Goal: Register for event/course

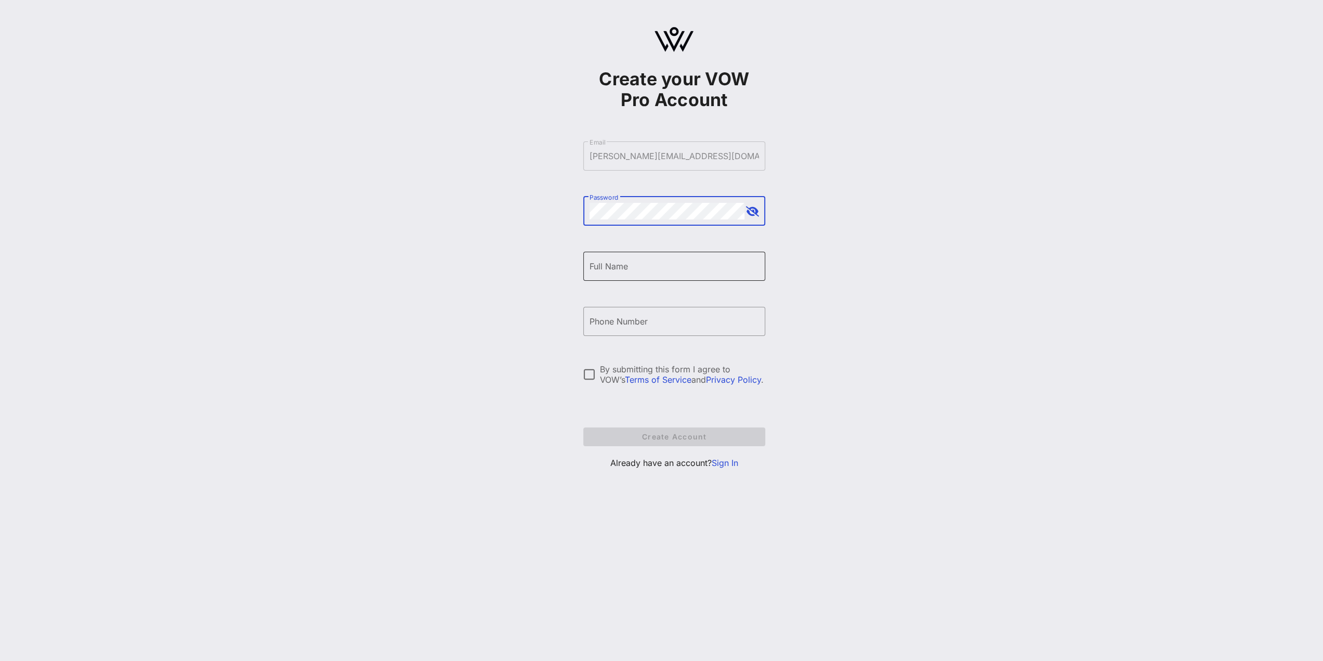
click at [659, 266] on input "Full Name" at bounding box center [673, 266] width 169 height 17
type input "[PERSON_NAME]"
click at [602, 318] on input "Phone Number" at bounding box center [673, 321] width 169 height 17
click at [627, 324] on input "Phone Number" at bounding box center [673, 321] width 169 height 17
type input "[PHONE_NUMBER]"
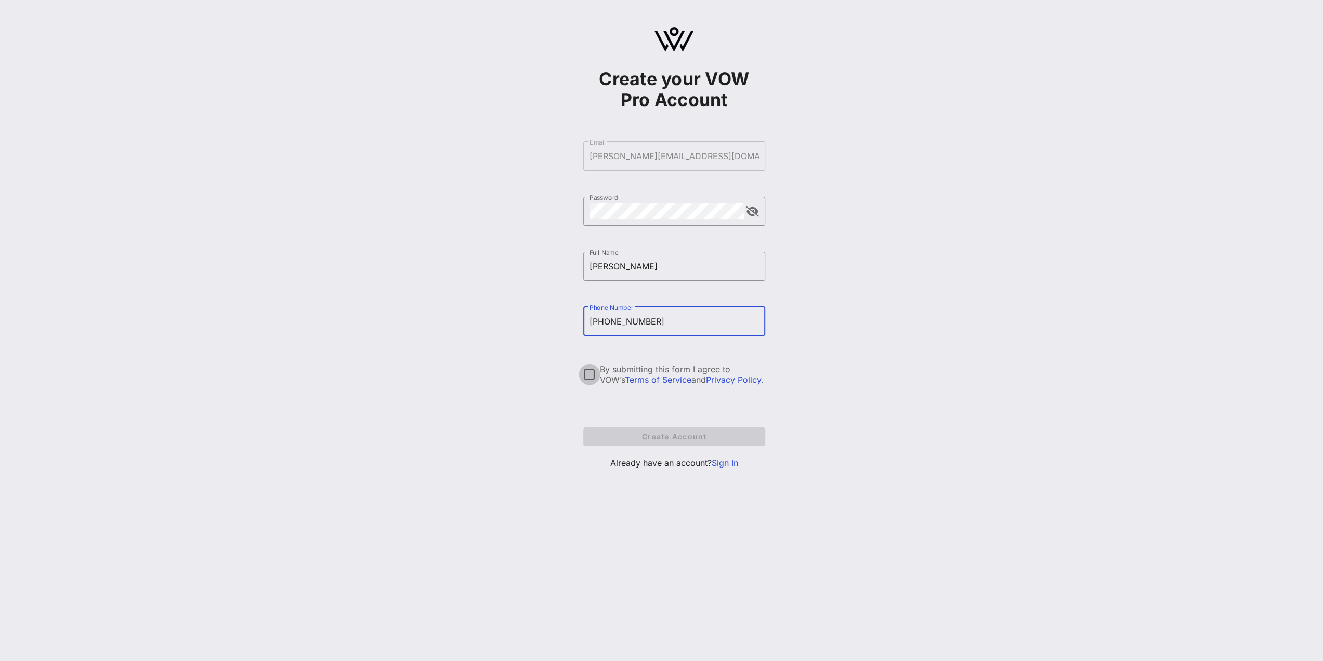
click at [591, 375] on div at bounding box center [589, 374] width 18 height 18
click at [714, 460] on link "Sign In" at bounding box center [724, 462] width 27 height 10
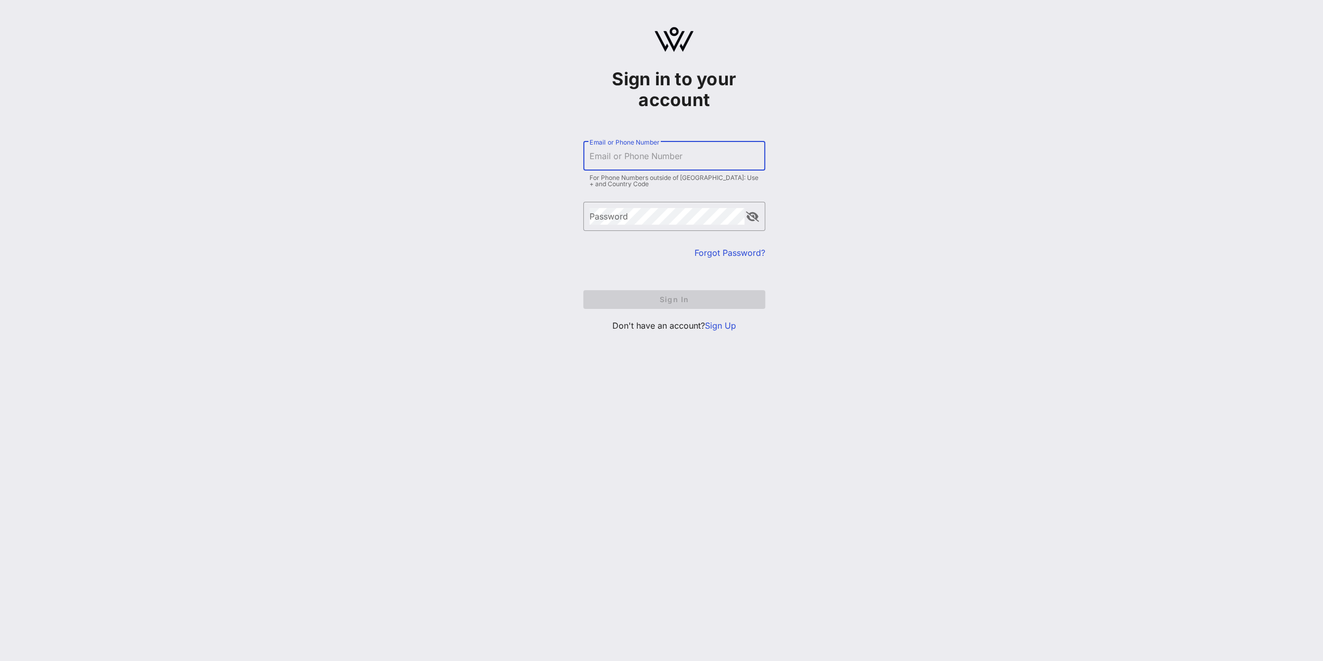
click at [630, 159] on input "Email or Phone Number" at bounding box center [673, 156] width 169 height 17
type input "[PERSON_NAME][EMAIL_ADDRESS][DOMAIN_NAME]"
click at [641, 297] on span "Sign In" at bounding box center [673, 299] width 165 height 9
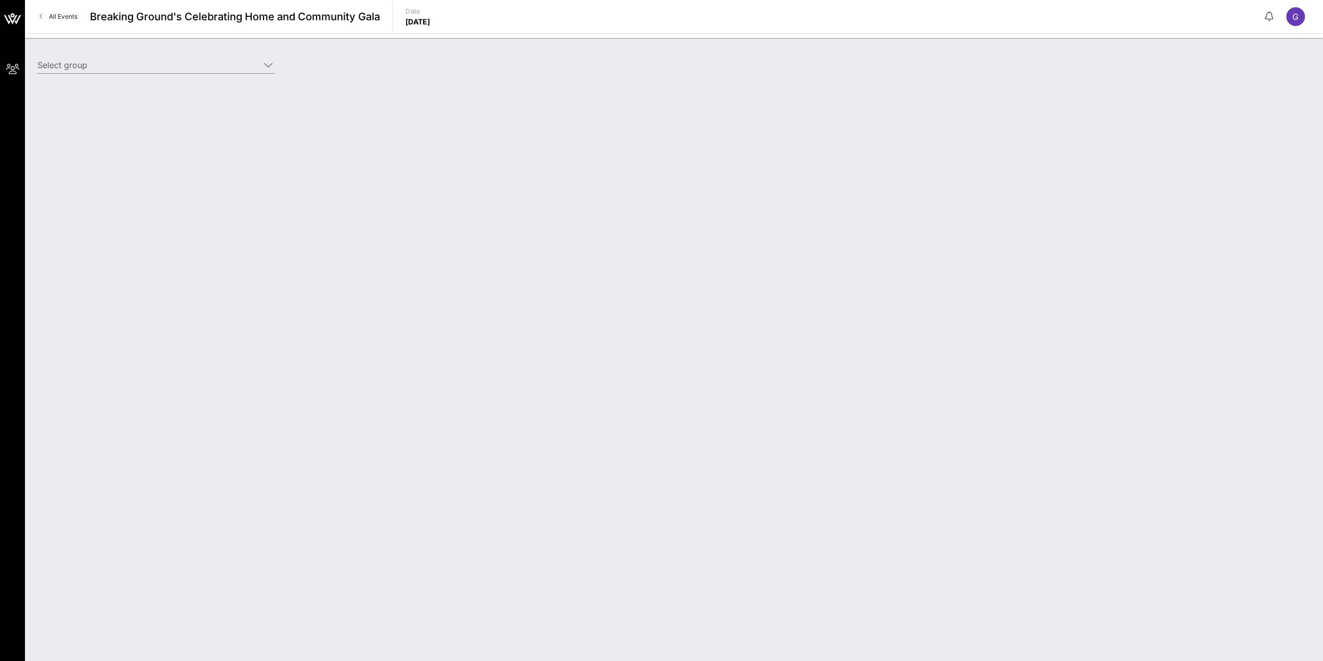
type input "Centrifugal Electric (Builder) [[PERSON_NAME], [PERSON_NAME][EMAIL_ADDRESS][DOM…"
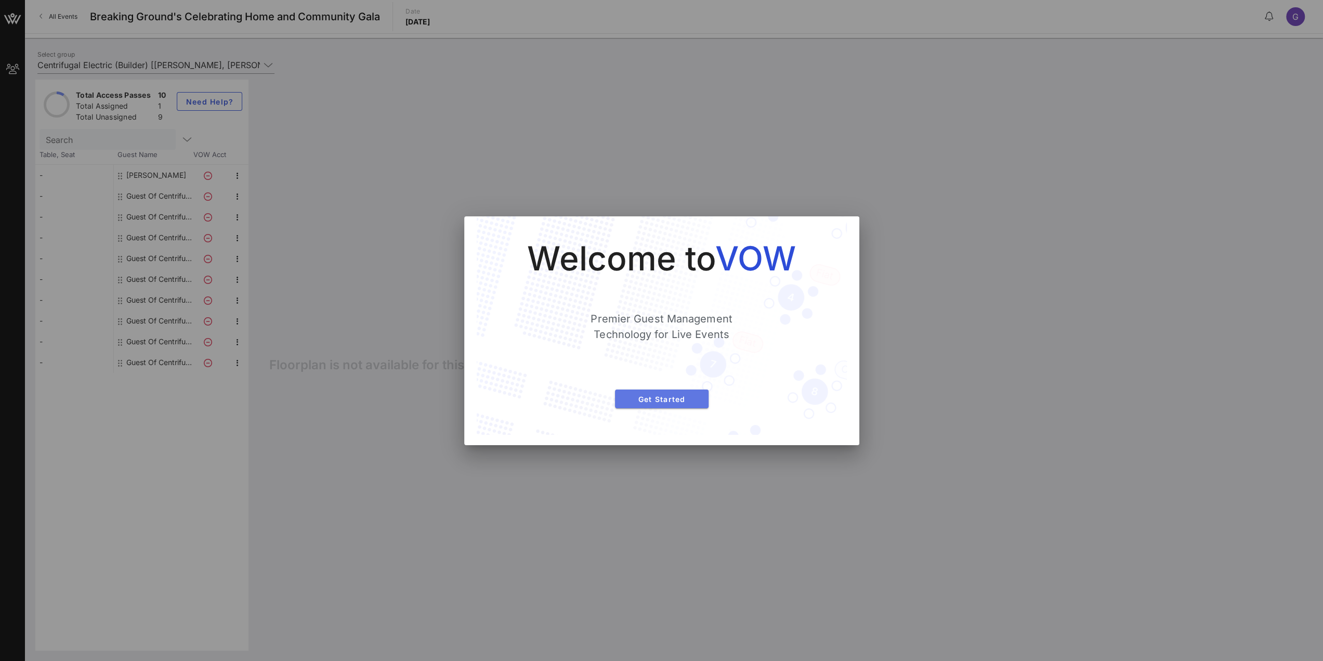
click at [680, 396] on span "Get Started" at bounding box center [661, 398] width 77 height 9
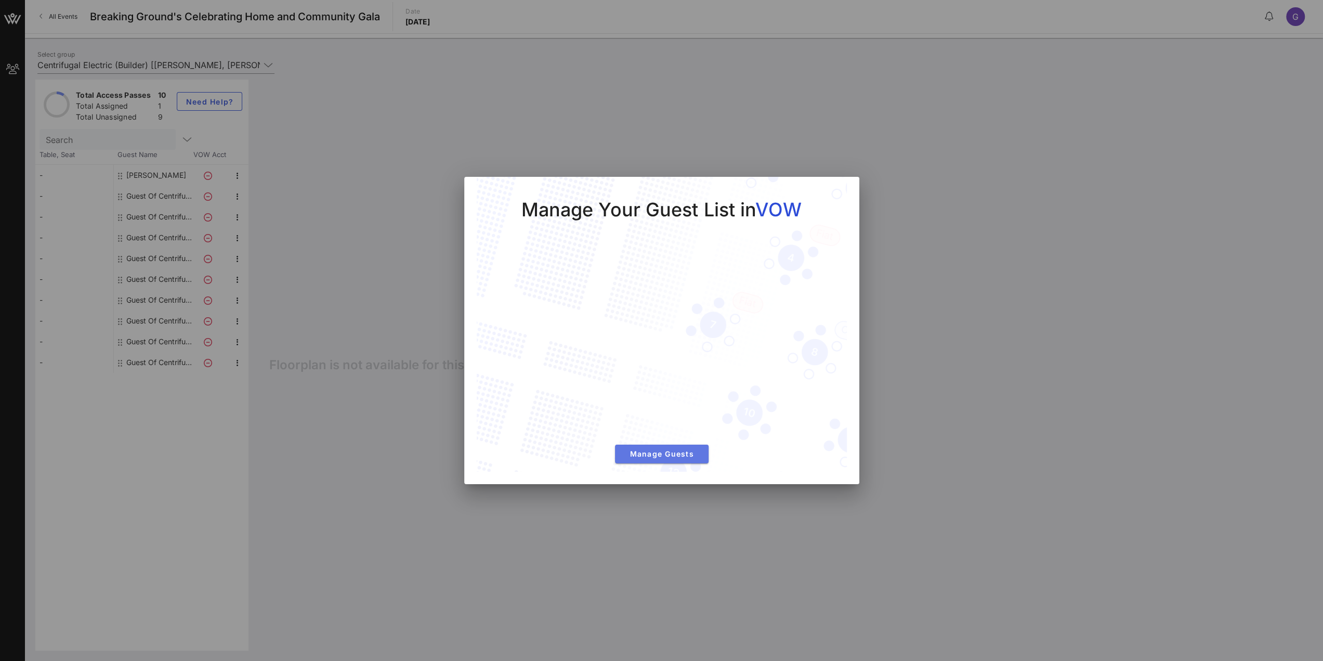
click at [665, 458] on button "Manage Guests" at bounding box center [662, 453] width 94 height 19
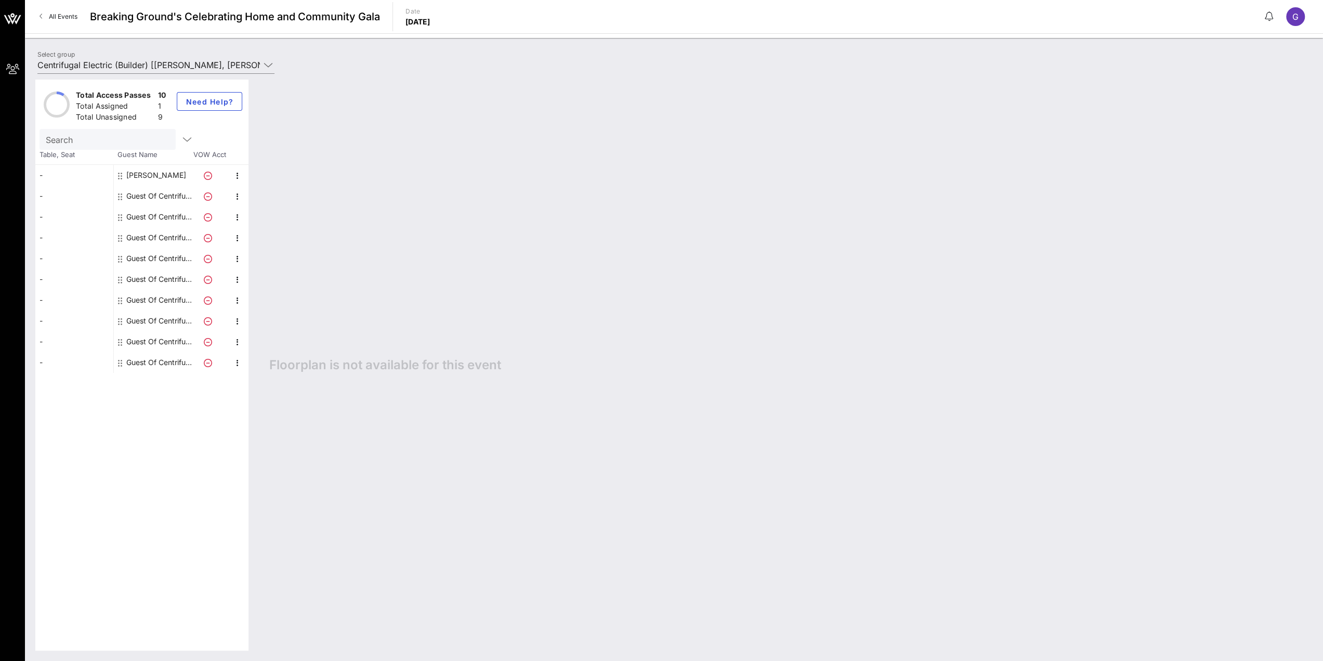
click at [162, 191] on div "Guest Of Centrifugal Electric" at bounding box center [158, 196] width 65 height 21
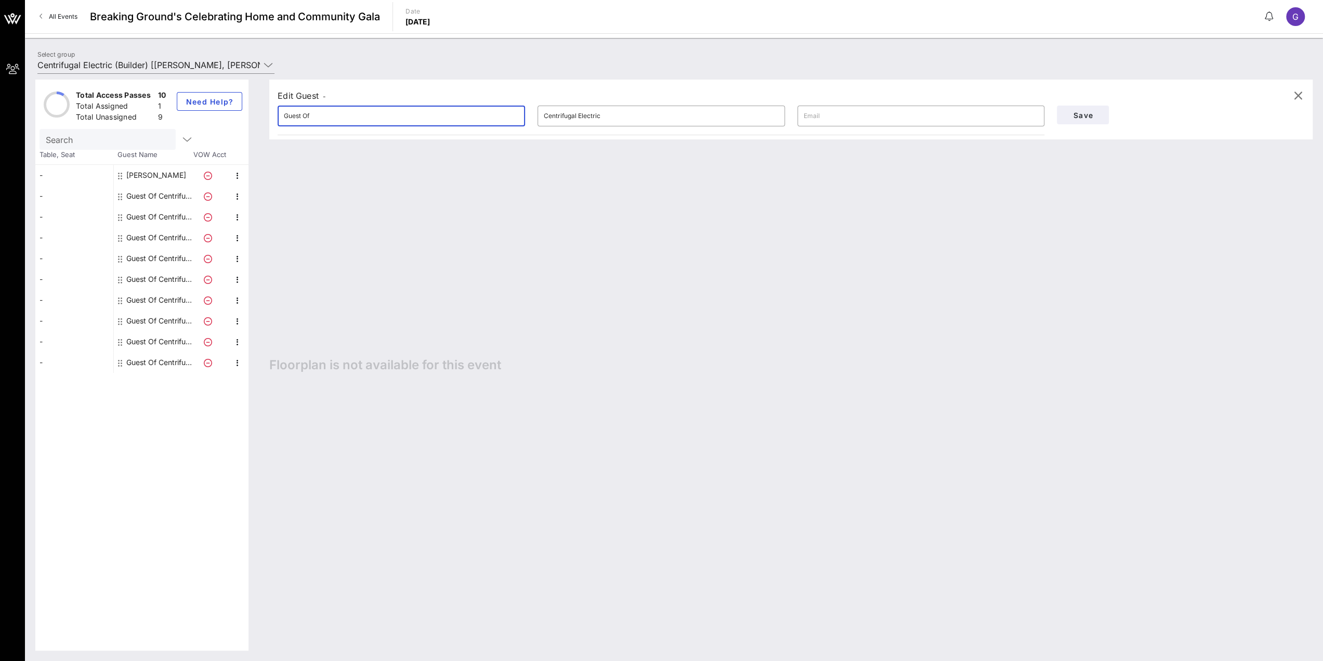
drag, startPoint x: 168, startPoint y: 80, endPoint x: 108, endPoint y: 70, distance: 61.6
click at [108, 70] on div "Total Access Passes 10 Total Assigned 1 Total Unassigned 9 Need Help? Search Ta…" at bounding box center [674, 364] width 1298 height 591
type input "[PERSON_NAME]"
type input "[EMAIL_ADDRESS][DOMAIN_NAME]"
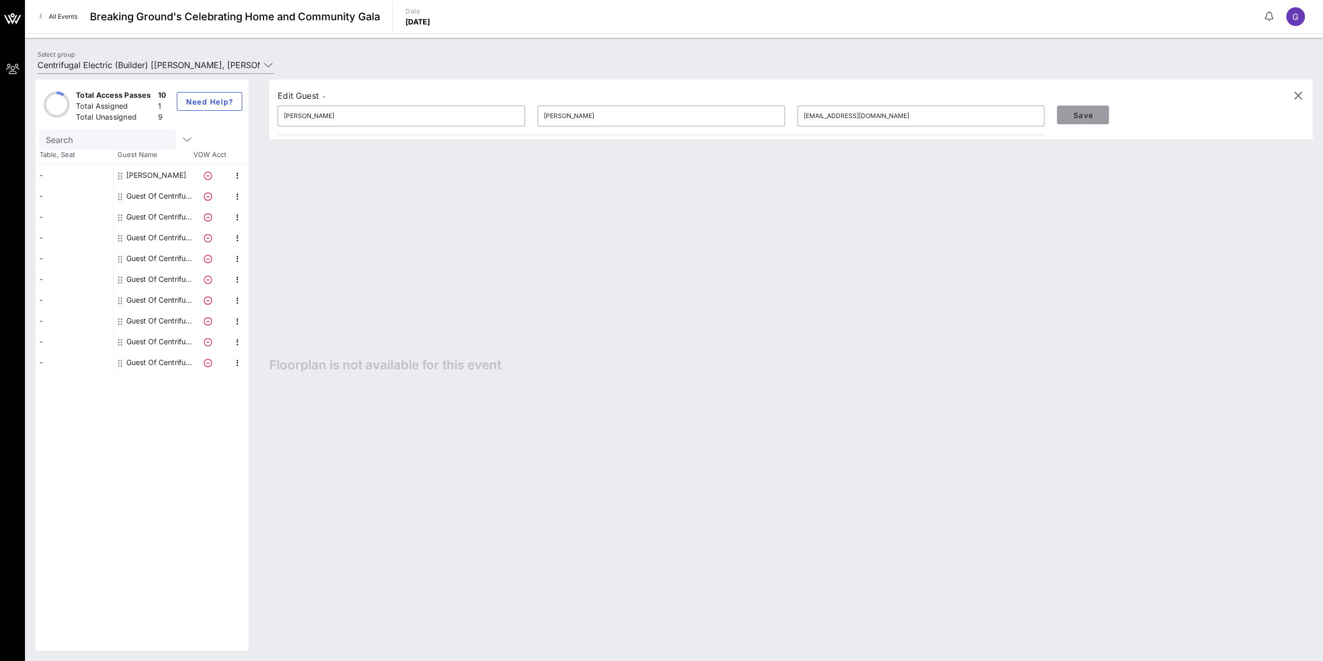
click at [1086, 110] on button "Save" at bounding box center [1083, 114] width 52 height 19
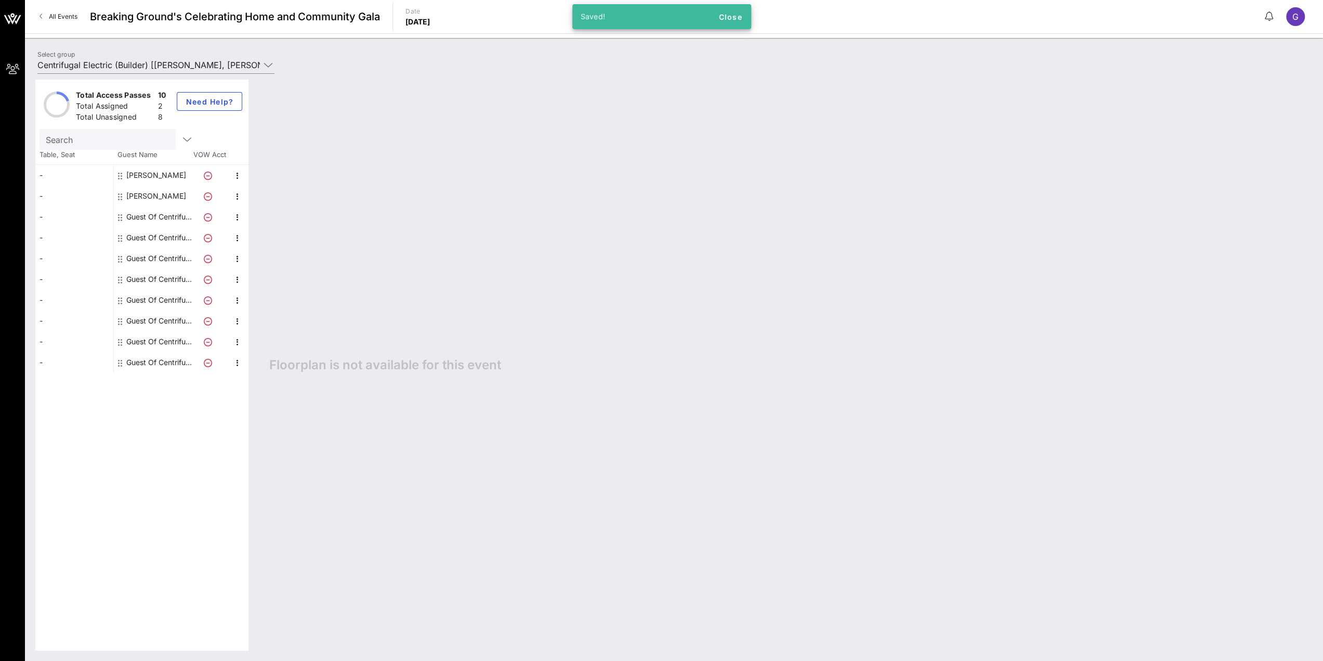
click at [135, 214] on div "Guest Of Centrifugal Electric" at bounding box center [158, 216] width 65 height 21
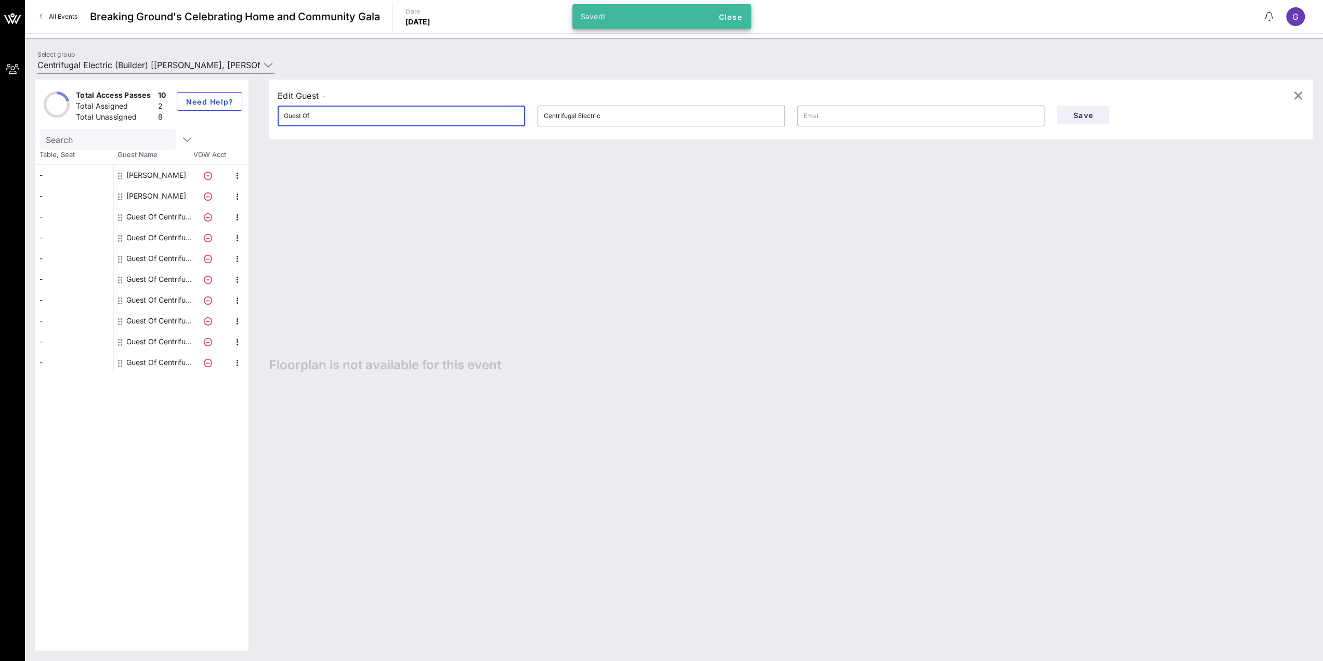
drag, startPoint x: 358, startPoint y: 113, endPoint x: 163, endPoint y: 96, distance: 195.1
click at [163, 96] on div "Total Access Passes 10 Total Assigned 2 Total Unassigned 8 Need Help? Search Ta…" at bounding box center [673, 365] width 1277 height 571
type input "[PERSON_NAME]"
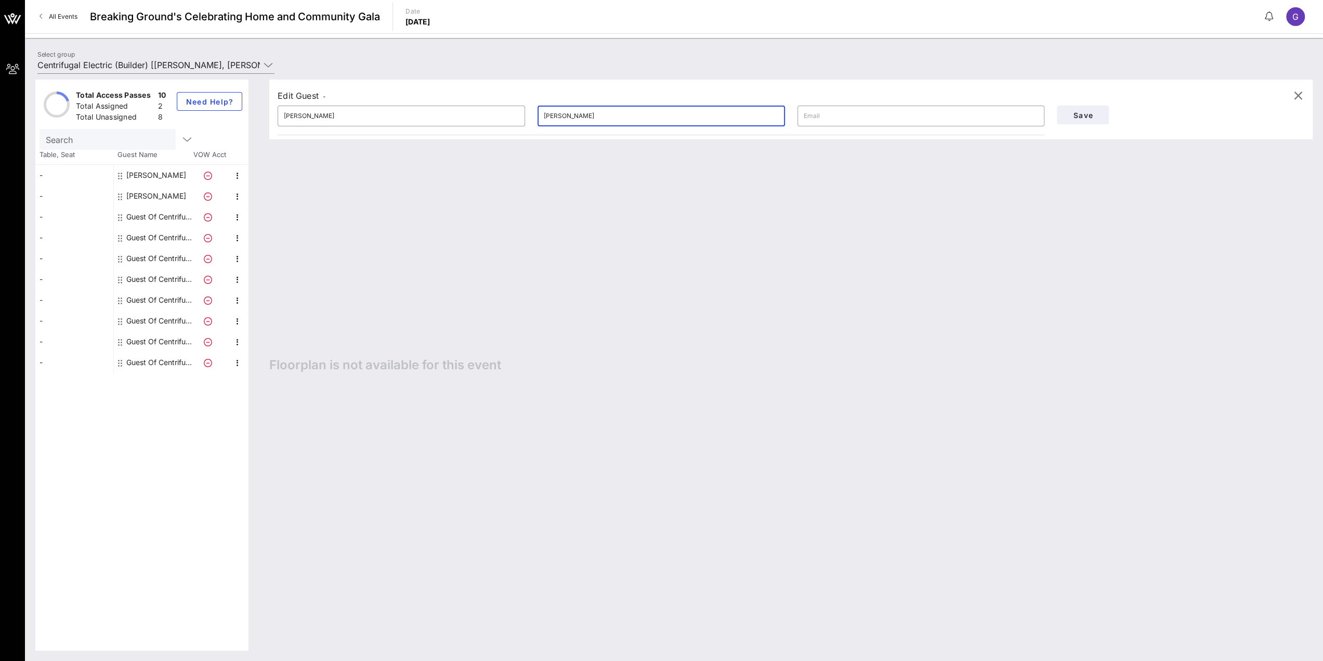
type input "[PERSON_NAME]"
click at [1090, 116] on span "Save" at bounding box center [1082, 115] width 35 height 9
click at [902, 122] on input "[EMAIL_ADDRESS][DOMAIN_NAME]" at bounding box center [920, 116] width 235 height 17
drag, startPoint x: 905, startPoint y: 119, endPoint x: 724, endPoint y: 109, distance: 181.7
click at [724, 109] on div "​ [PERSON_NAME] [PERSON_NAME] ​ [PERSON_NAME][EMAIL_ADDRESS][DOMAIN_NAME]" at bounding box center [660, 115] width 779 height 33
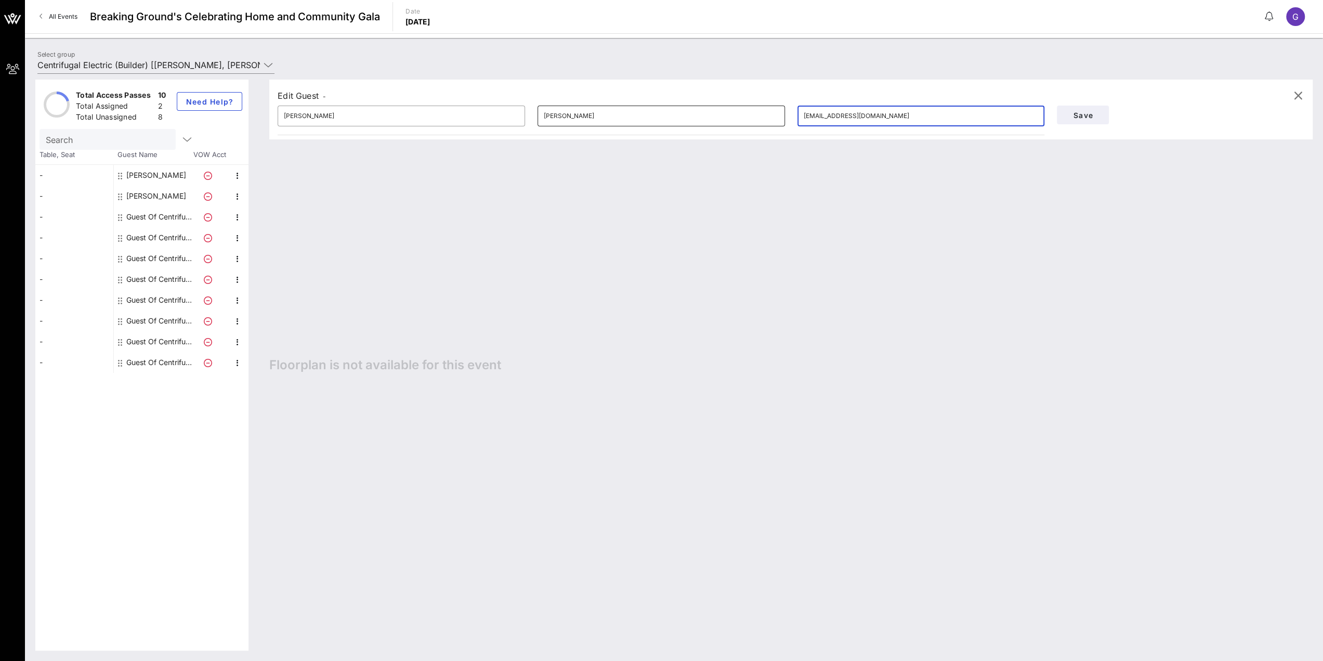
paste input "[EMAIL_ADDRESS]"
type input "[EMAIL_ADDRESS][DOMAIN_NAME]"
click at [1080, 115] on span "Save" at bounding box center [1082, 115] width 35 height 9
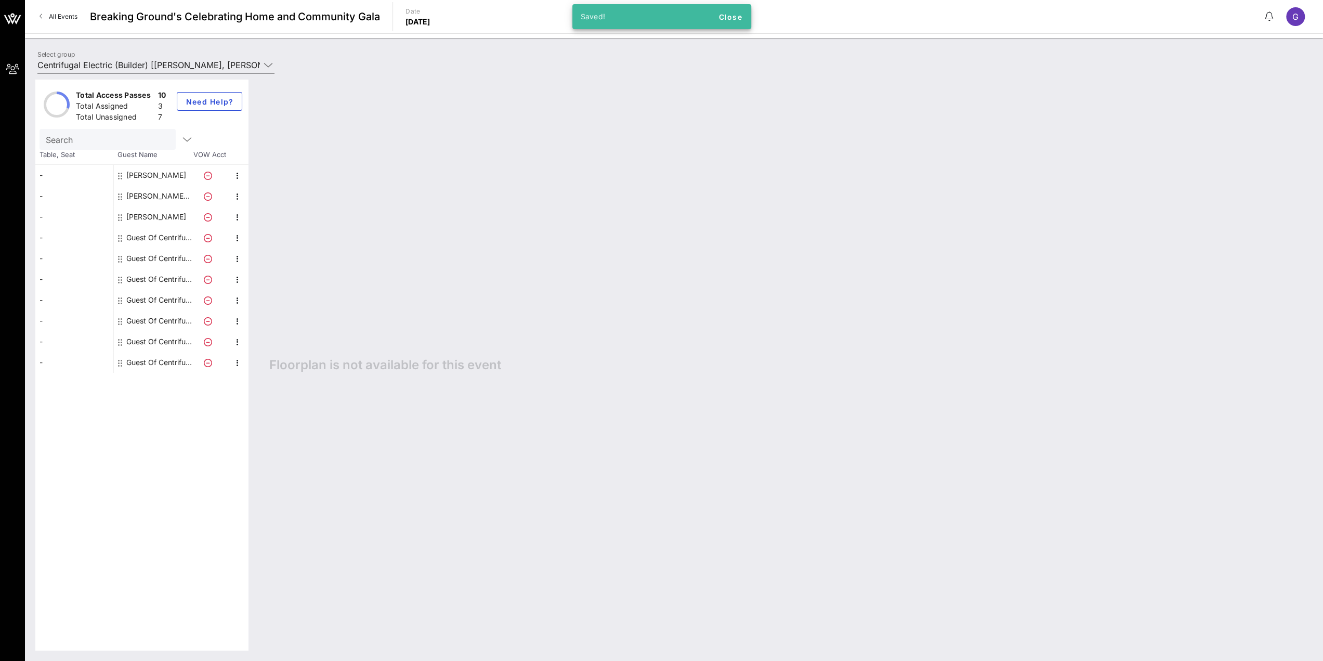
click at [139, 237] on div "Guest Of Centrifugal Electric" at bounding box center [158, 237] width 65 height 21
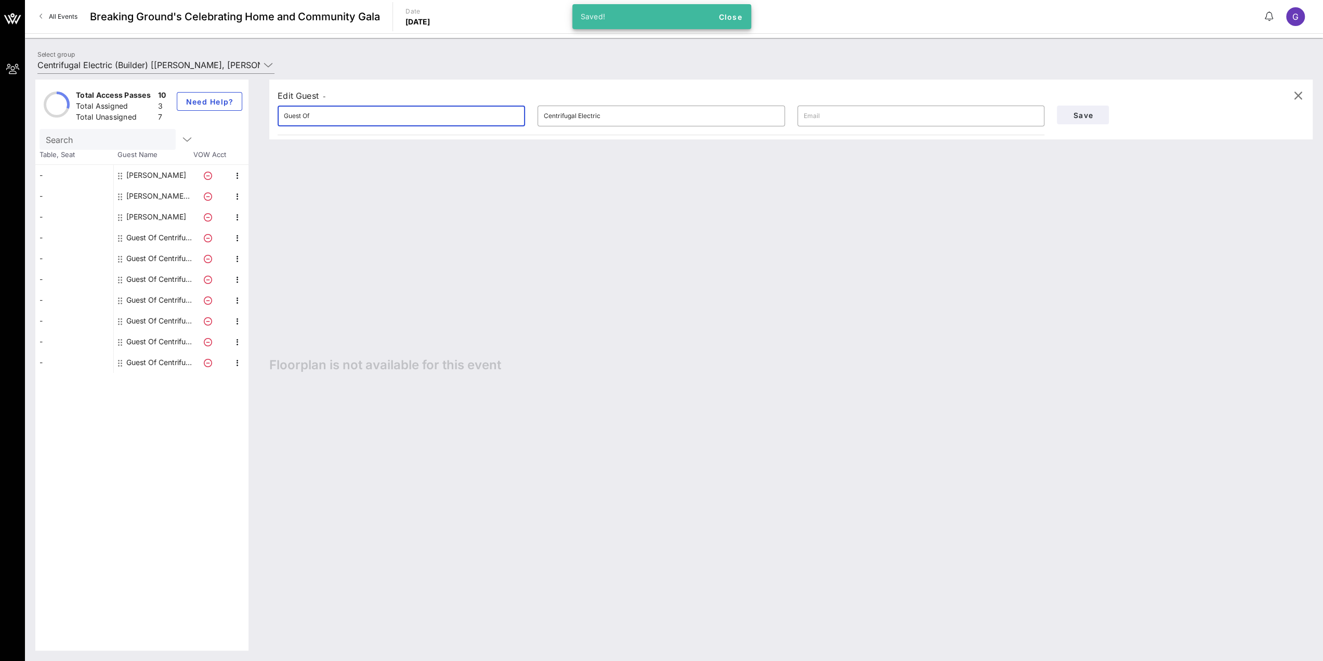
drag, startPoint x: 394, startPoint y: 113, endPoint x: 140, endPoint y: 92, distance: 254.5
click at [140, 92] on div "Total Access Passes 10 Total Assigned 3 Total Unassigned 7 Need Help? Search Ta…" at bounding box center [673, 365] width 1277 height 571
type input "Ciaran"
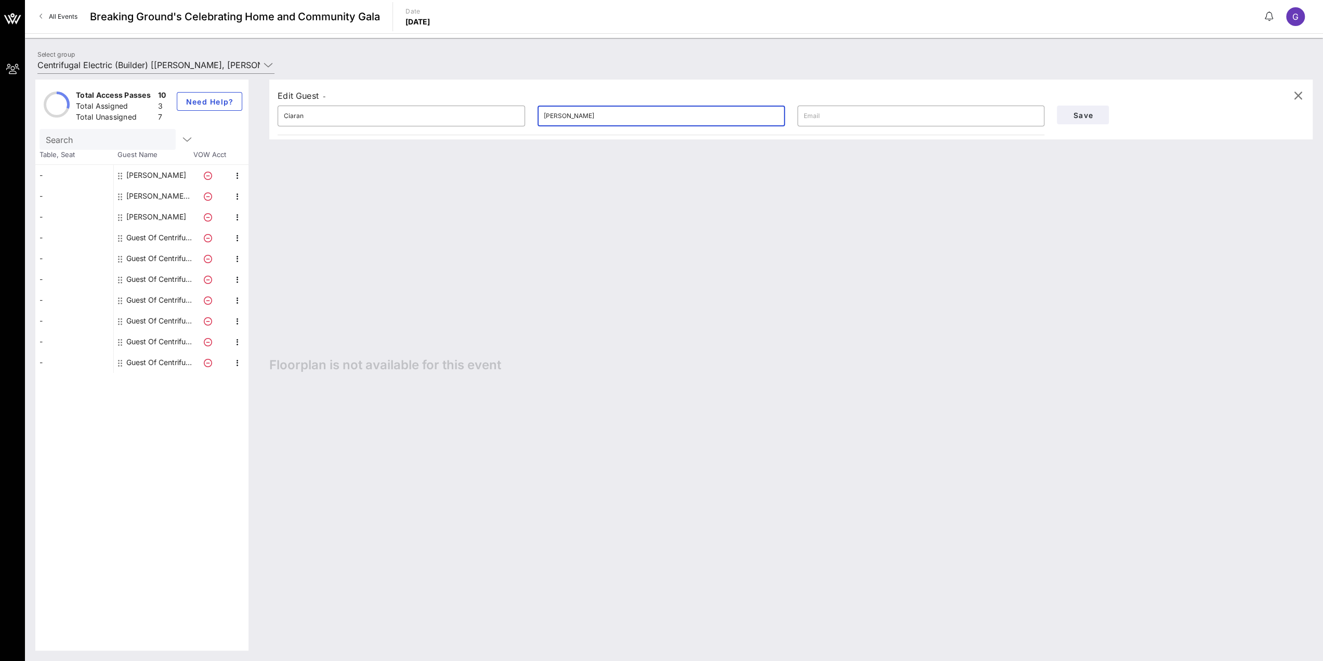
type input "[PERSON_NAME]"
type input "[EMAIL_ADDRESS][DOMAIN_NAME]"
click at [1101, 118] on button "Save" at bounding box center [1083, 114] width 52 height 19
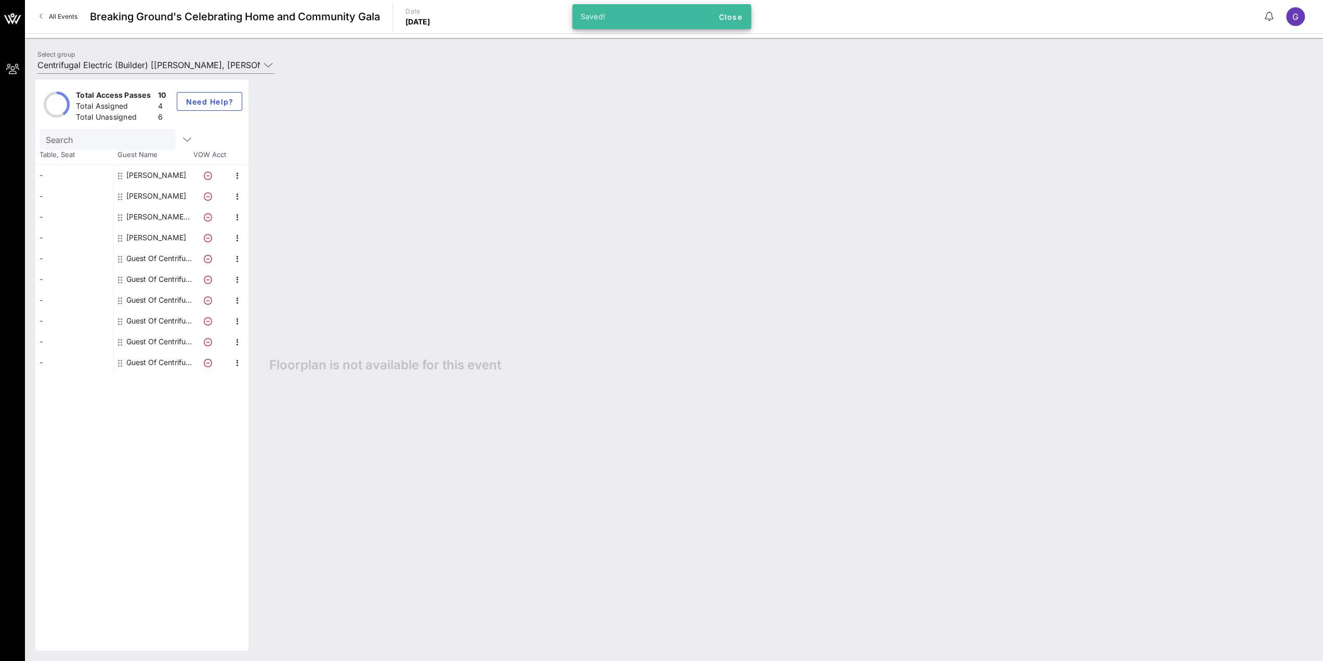
click at [156, 258] on div "Guest Of Centrifugal Electric" at bounding box center [158, 258] width 65 height 21
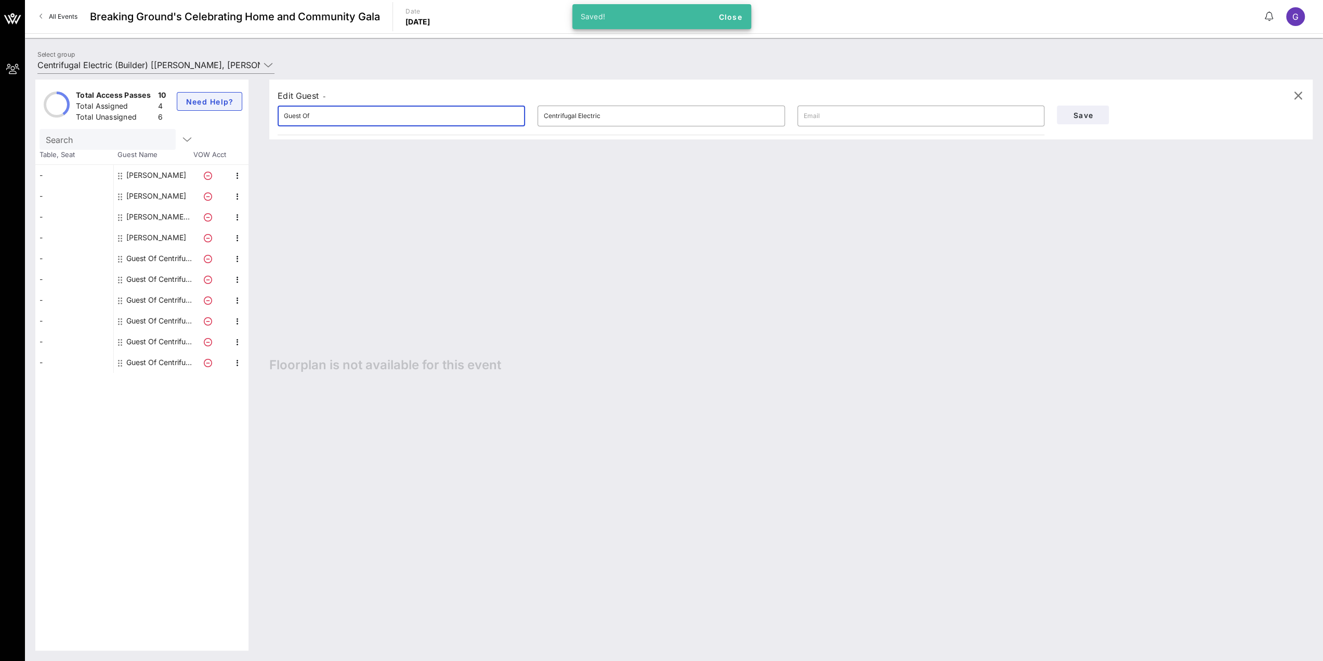
drag, startPoint x: 328, startPoint y: 117, endPoint x: 187, endPoint y: 101, distance: 142.3
click at [187, 101] on div "Total Access Passes 10 Total Assigned 4 Total Unassigned 6 Need Help? Search Ta…" at bounding box center [673, 365] width 1277 height 571
type input "[PERSON_NAME]"
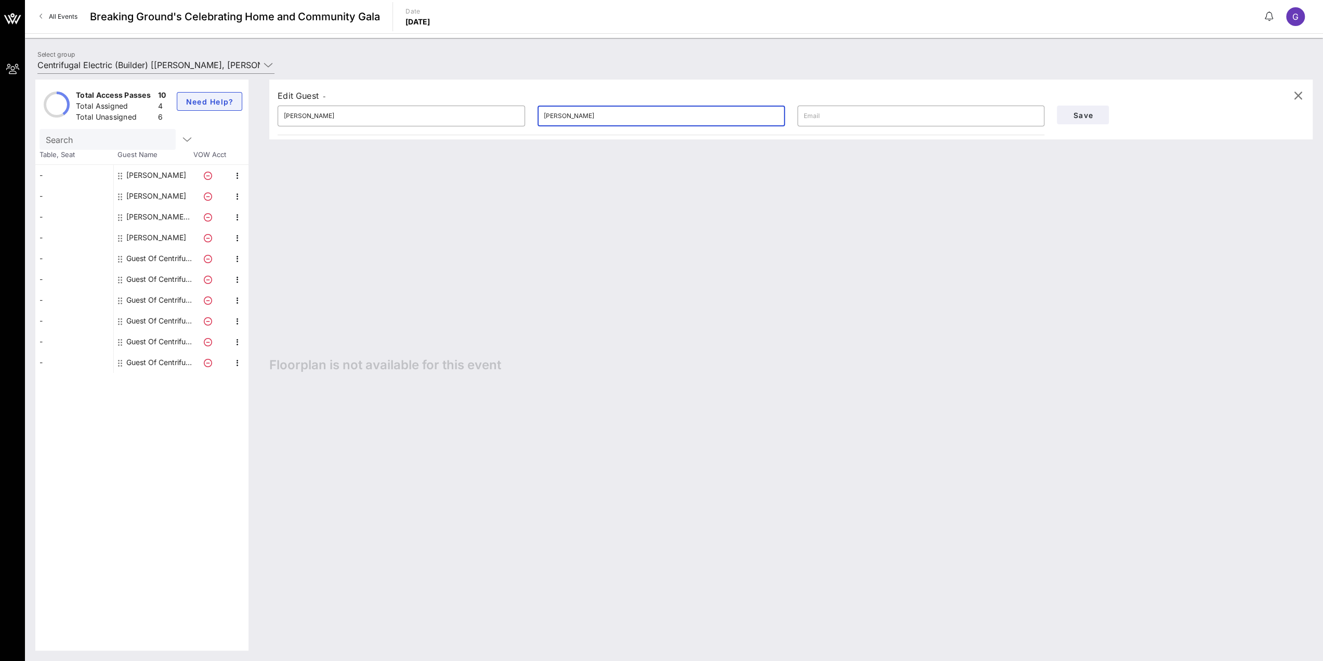
type input "[PERSON_NAME]"
type input "[PERSON_NAME][EMAIL_ADDRESS][DOMAIN_NAME]"
click at [1084, 112] on span "Save" at bounding box center [1082, 115] width 35 height 9
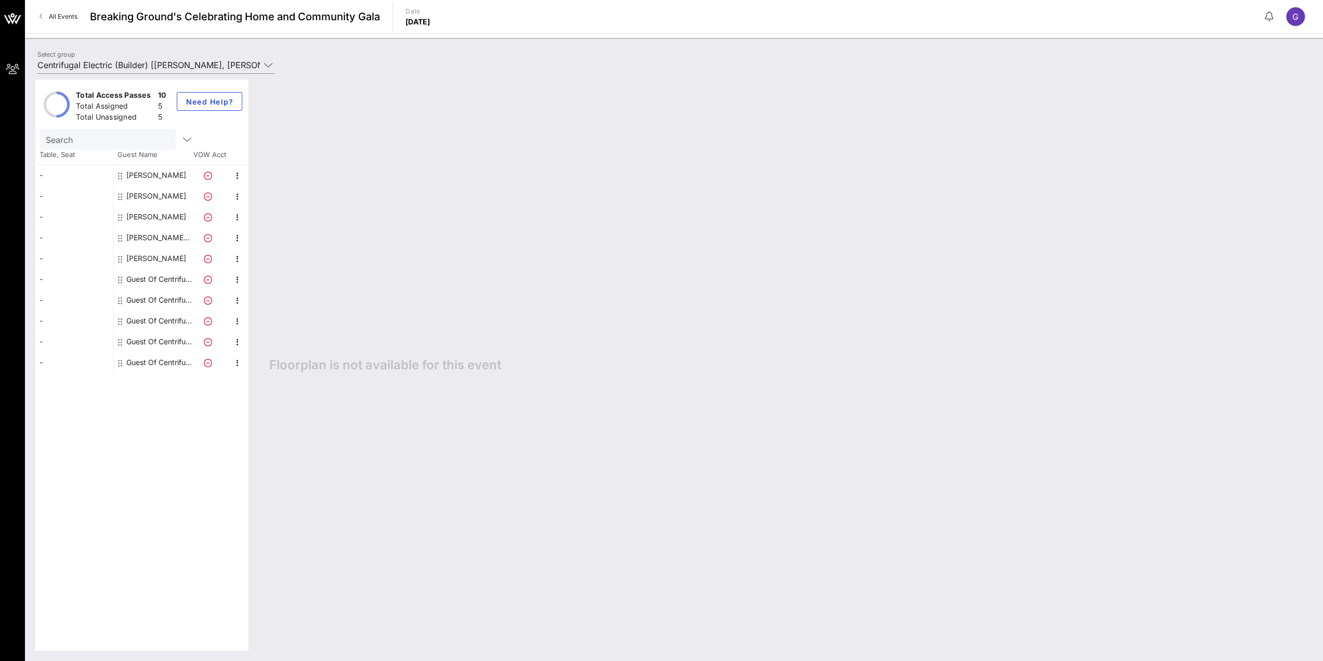
click at [165, 281] on div "Guest Of Centrifugal Electric" at bounding box center [158, 279] width 65 height 21
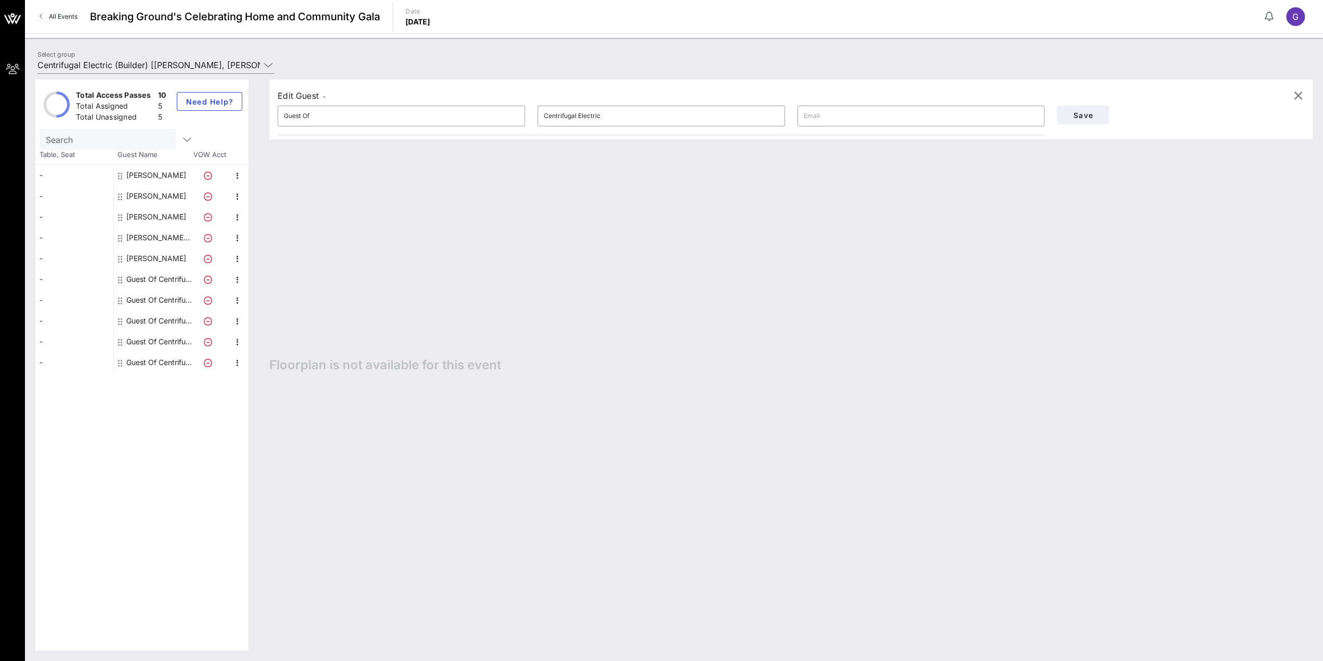
drag, startPoint x: 311, startPoint y: 114, endPoint x: 121, endPoint y: 105, distance: 190.4
click at [121, 105] on div "Total Access Passes 10 Total Assigned 5 Total Unassigned 5 Need Help? Search Ta…" at bounding box center [673, 365] width 1277 height 571
type input "[PERSON_NAME]"
type input "Foody"
click at [821, 115] on input "[PERSON_NAME][EMAIL_ADDRESS][DOMAIN_NAME]" at bounding box center [920, 116] width 235 height 17
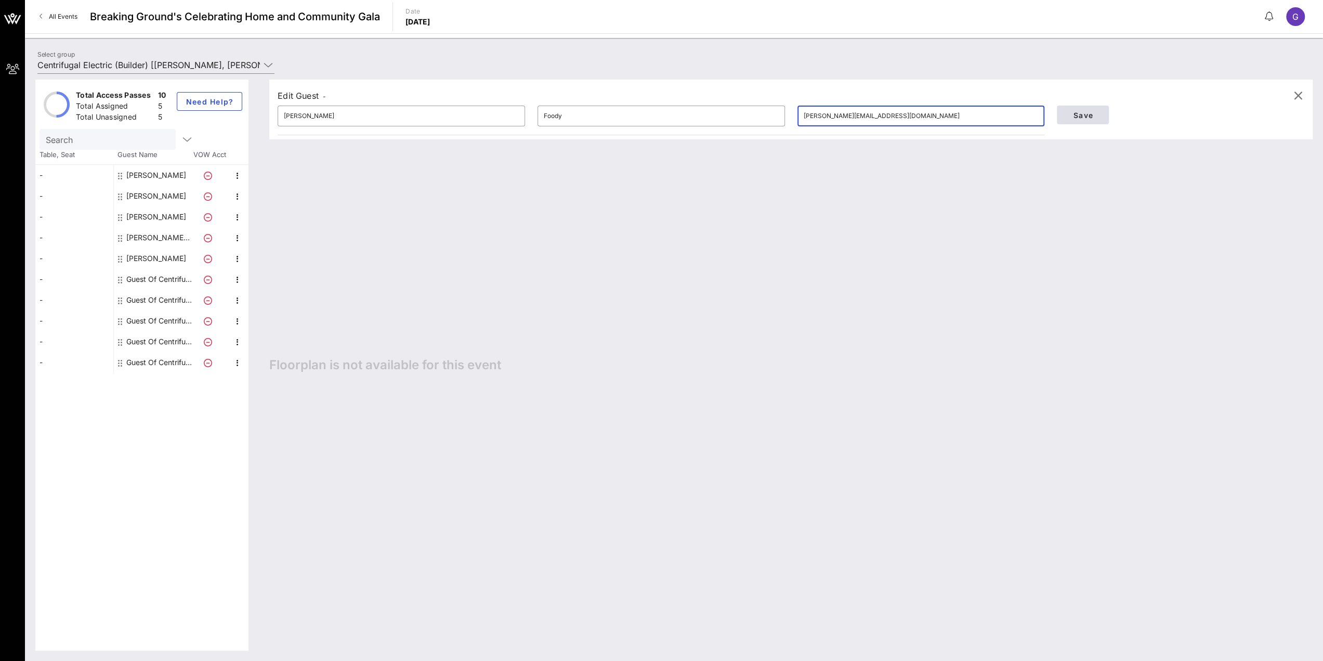
type input "[PERSON_NAME][EMAIL_ADDRESS][DOMAIN_NAME]"
click at [1068, 119] on button "Save" at bounding box center [1083, 114] width 52 height 19
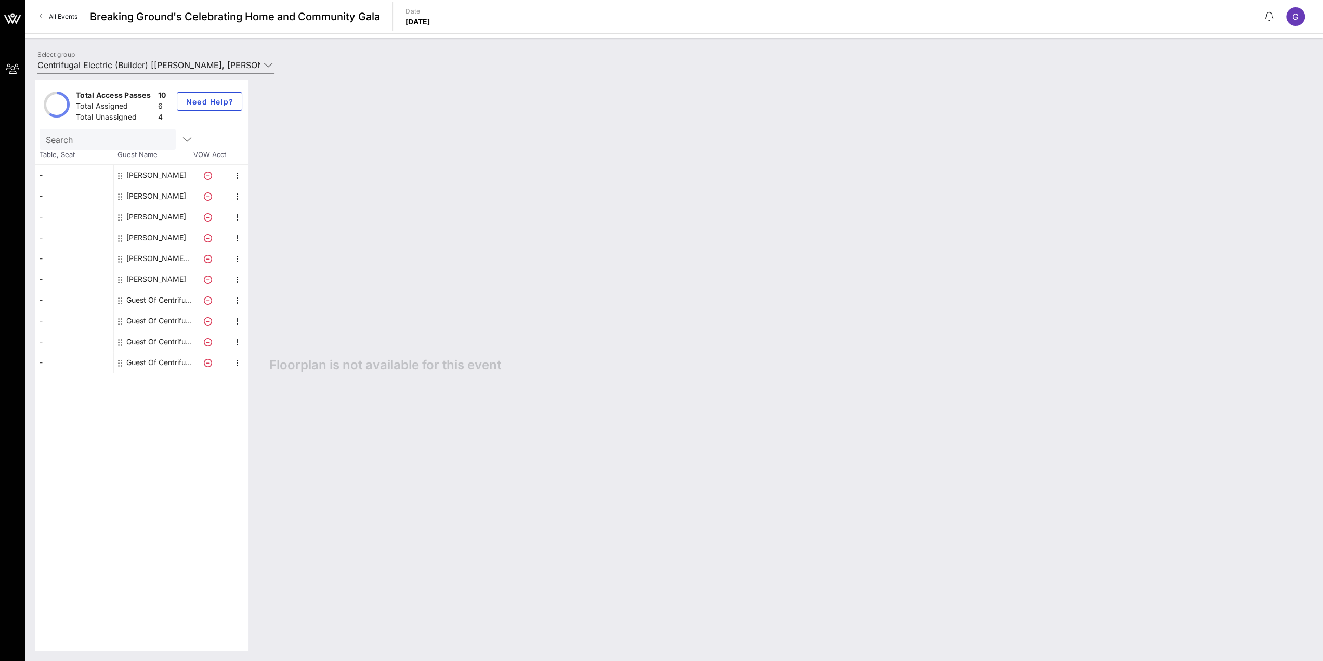
click at [175, 297] on div "Guest Of Centrifugal Electric" at bounding box center [158, 299] width 65 height 21
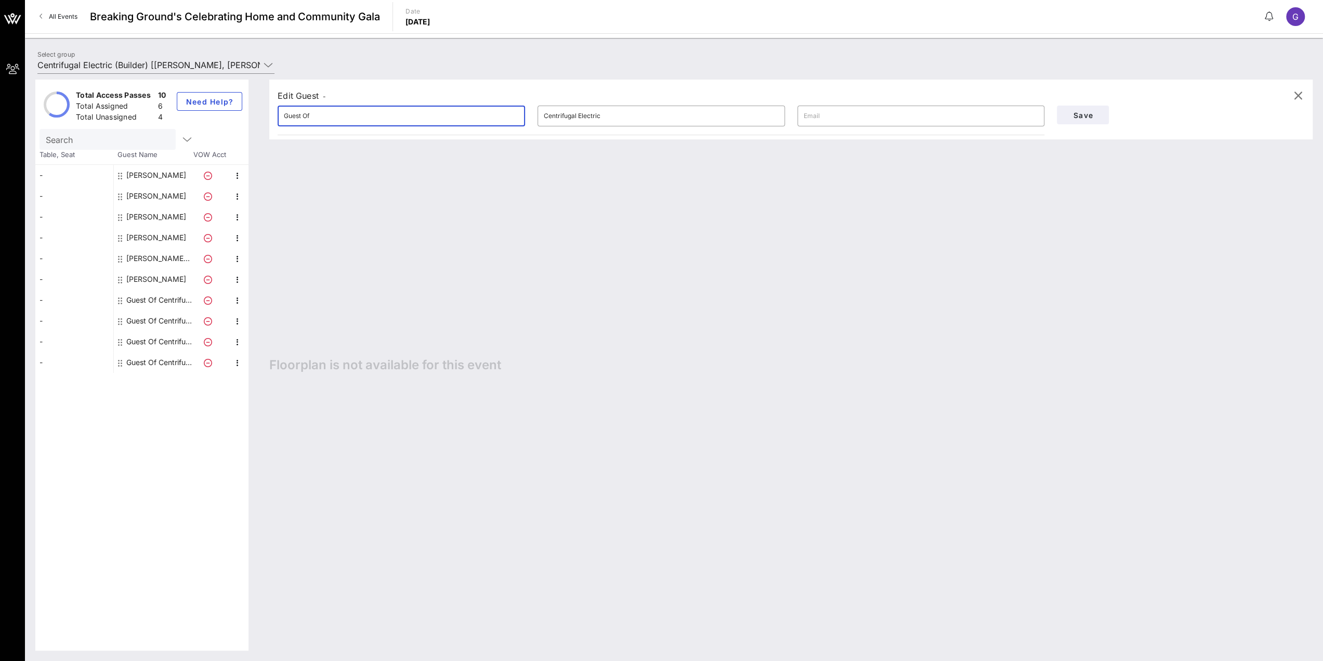
drag, startPoint x: 390, startPoint y: 110, endPoint x: 57, endPoint y: 74, distance: 334.5
click at [58, 74] on div "Total Access Passes 10 Total Assigned 6 Total Unassigned 4 Need Help? Search Ta…" at bounding box center [674, 364] width 1298 height 591
type input "Maeve"
type input "[PERSON_NAME]"
type input "[EMAIL_ADDRESS][DOMAIN_NAME]"
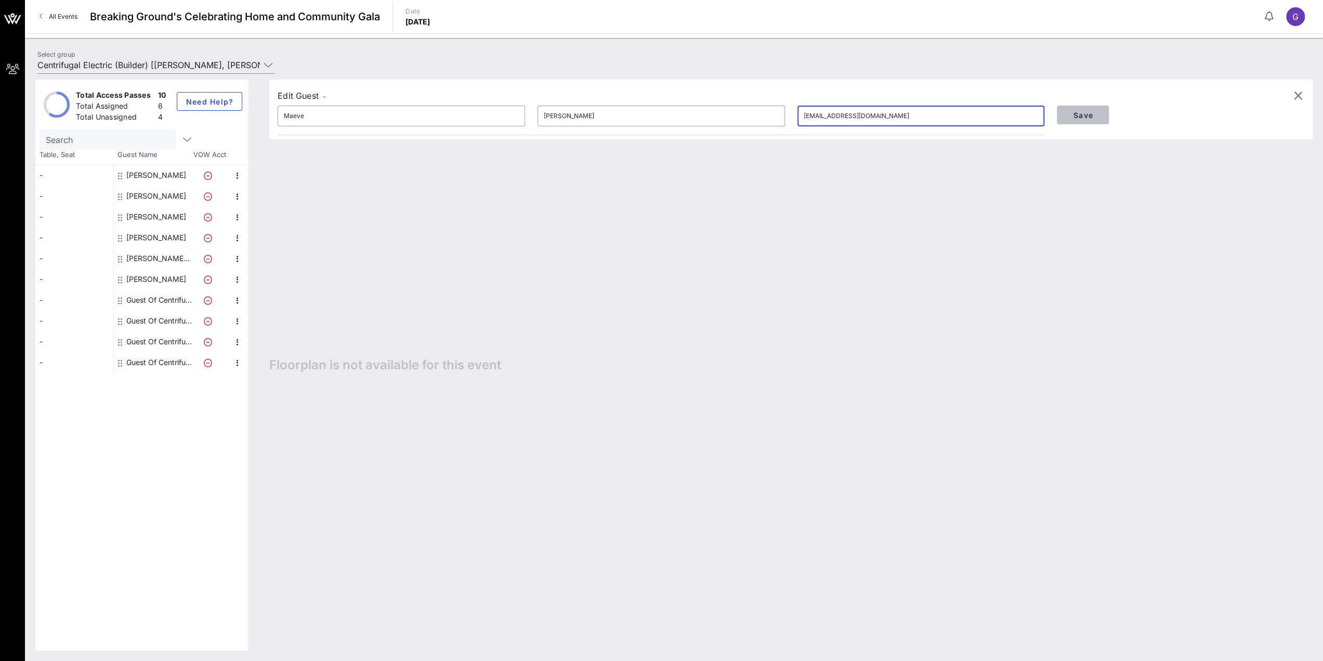
click at [1073, 113] on span "Save" at bounding box center [1082, 115] width 35 height 9
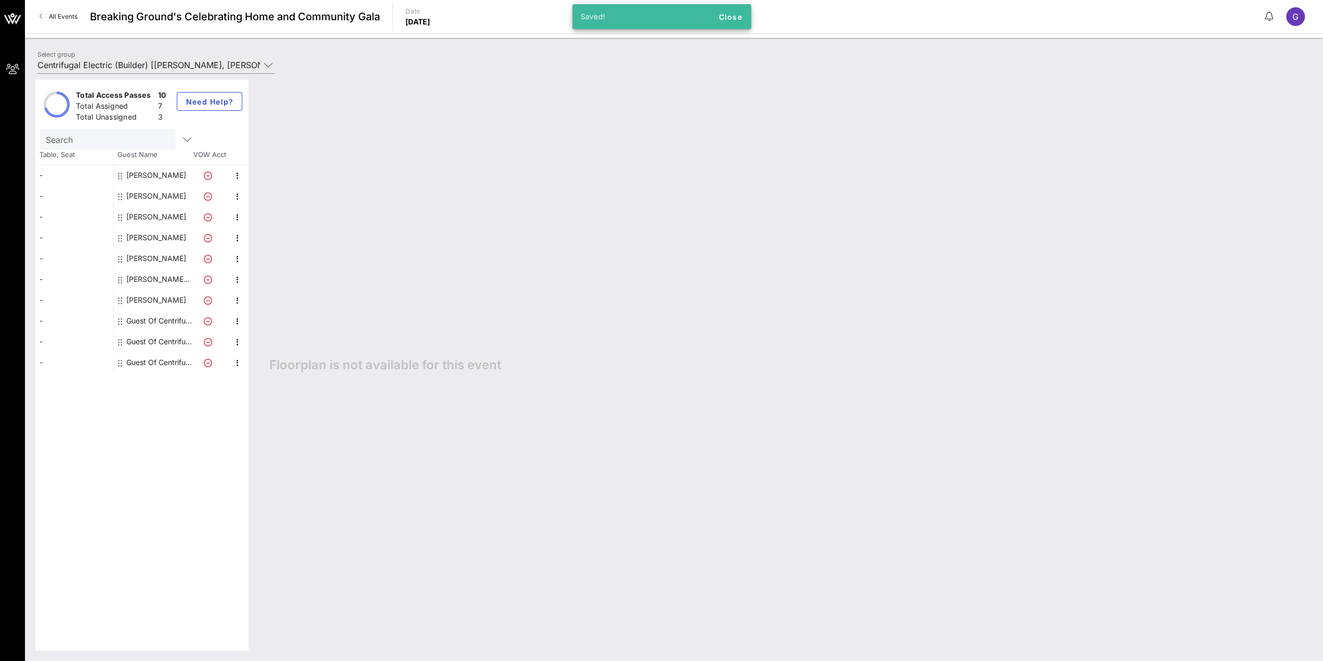
click at [161, 323] on div "Guest Of Centrifugal Electric" at bounding box center [158, 320] width 65 height 21
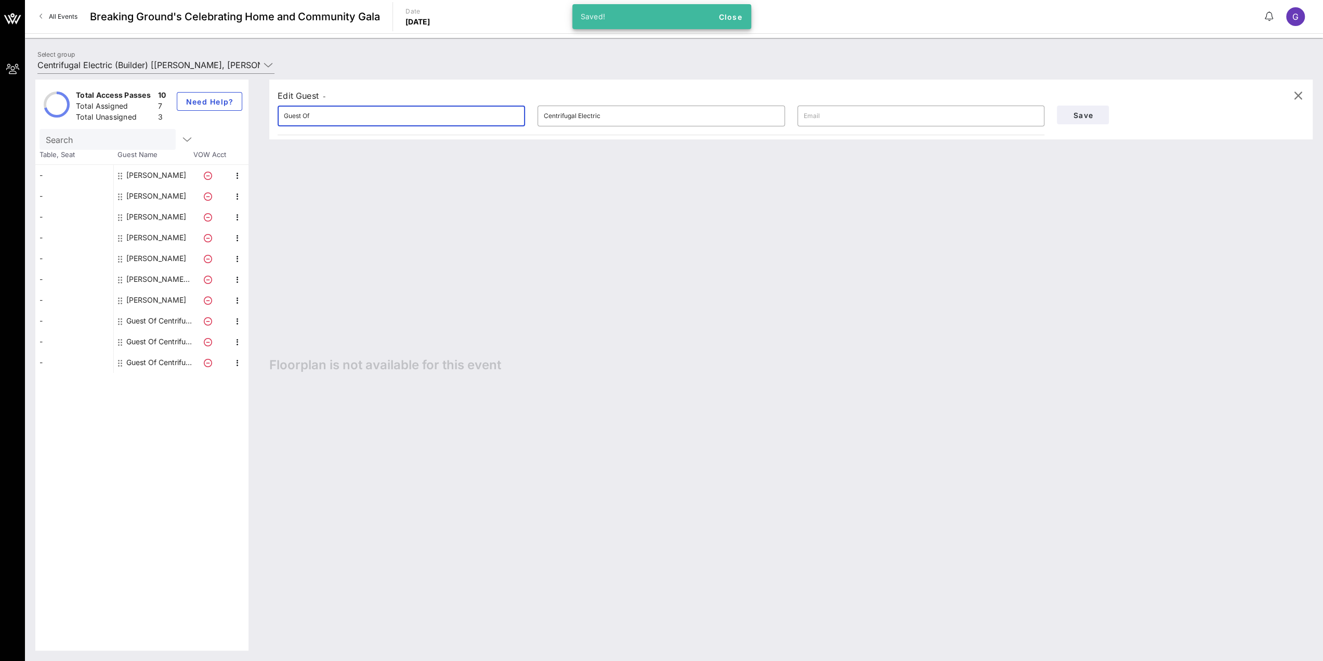
drag, startPoint x: 329, startPoint y: 120, endPoint x: 117, endPoint y: 87, distance: 214.6
click at [128, 88] on div "Total Access Passes 10 Total Assigned 7 Total Unassigned 3 Need Help? Search Ta…" at bounding box center [673, 365] width 1277 height 571
type input "[PERSON_NAME]"
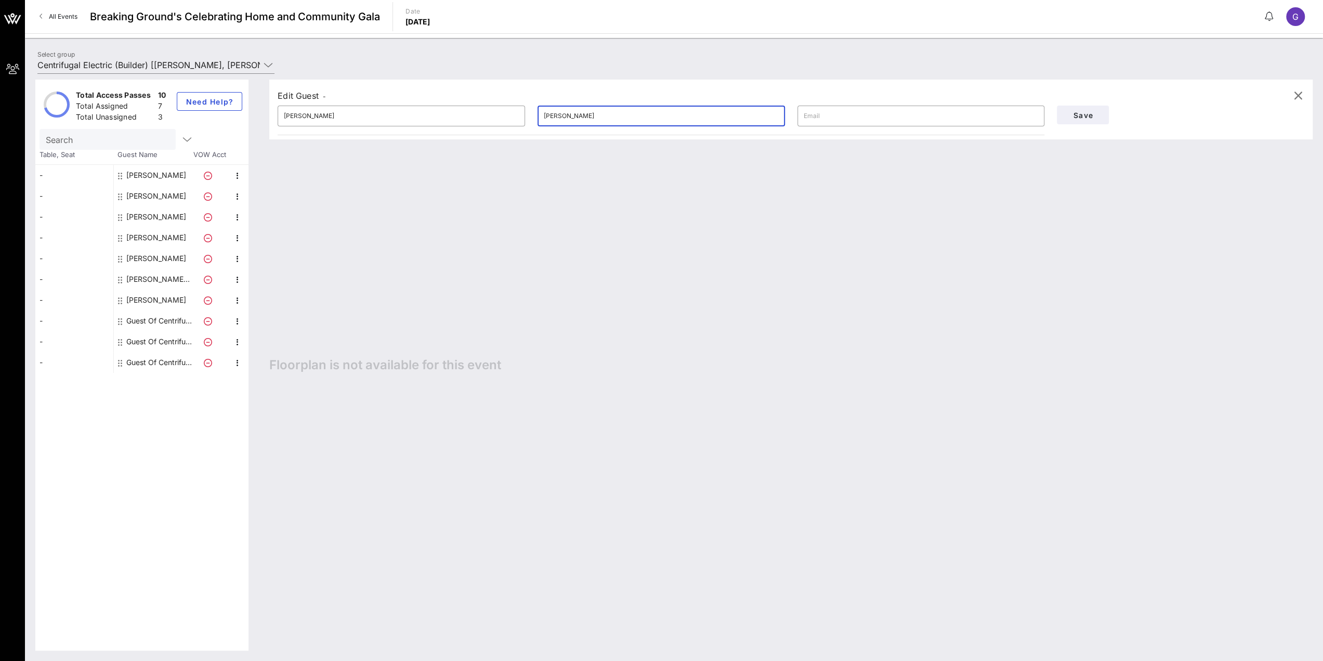
type input "[PERSON_NAME]"
type input "[EMAIL_ADDRESS][DOMAIN_NAME]"
click at [1094, 114] on span "Save" at bounding box center [1082, 115] width 35 height 9
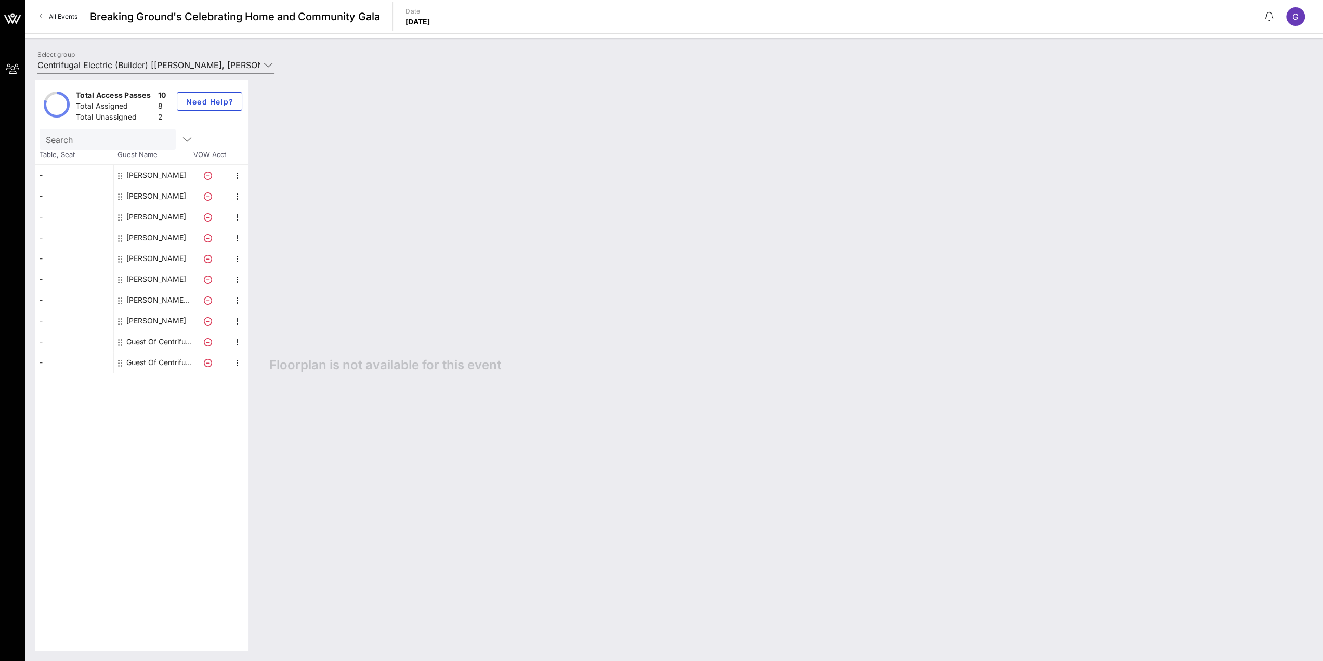
click at [156, 339] on div "Guest Of Centrifugal Electric" at bounding box center [158, 341] width 65 height 21
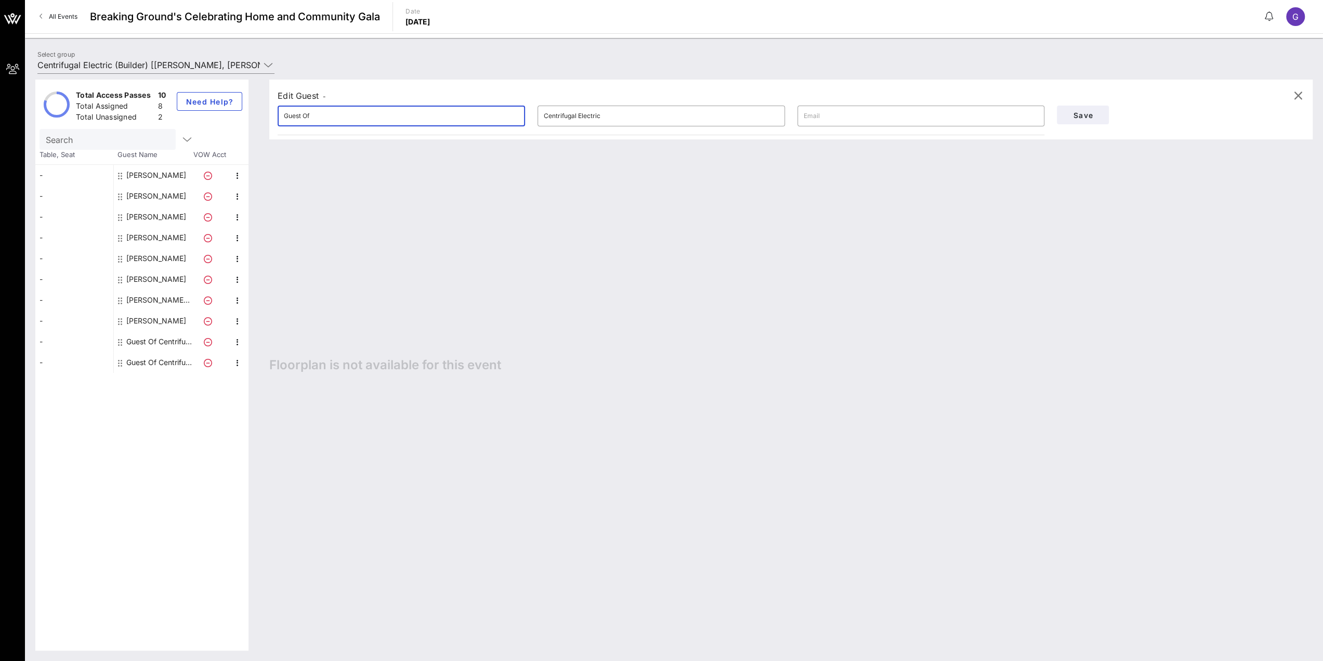
click at [399, 109] on input "Guest Of" at bounding box center [401, 116] width 235 height 17
drag, startPoint x: 399, startPoint y: 109, endPoint x: 38, endPoint y: 56, distance: 364.5
click at [38, 56] on div "Select group Centrifugal Electric (Builder) [[PERSON_NAME], [PERSON_NAME][EMAIL…" at bounding box center [673, 66] width 1285 height 36
type input "[PERSON_NAME]"
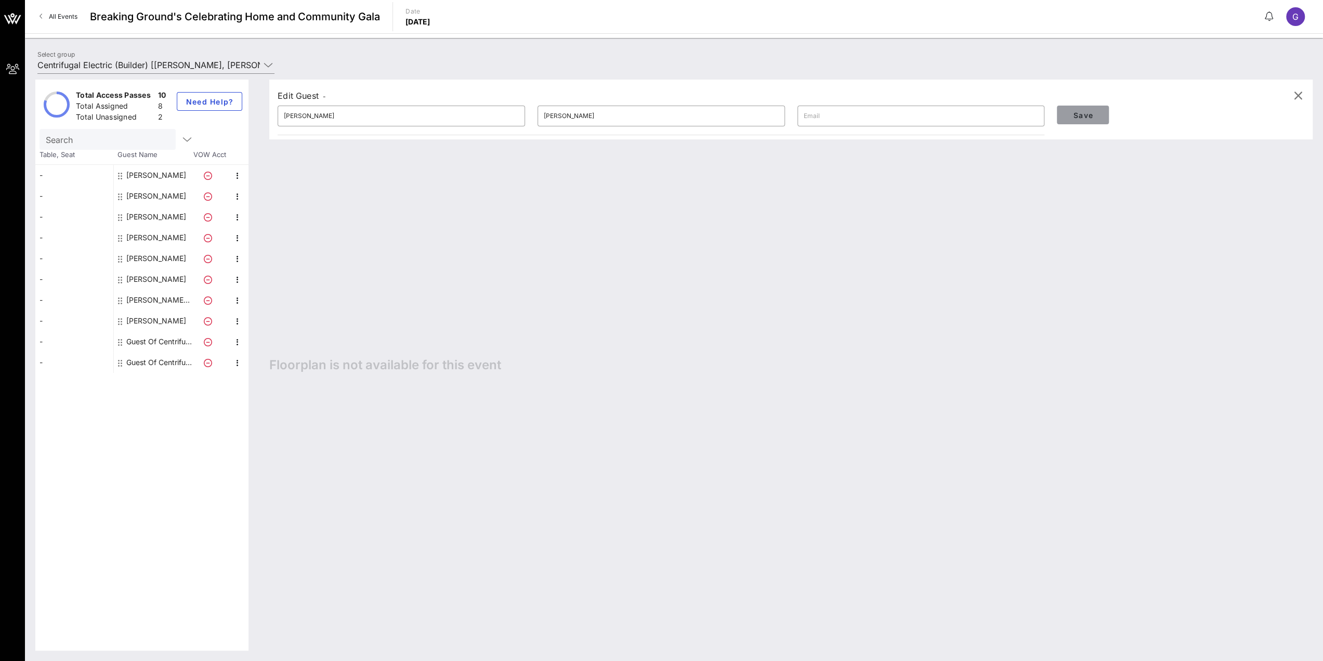
click at [1097, 116] on span "Save" at bounding box center [1082, 115] width 35 height 9
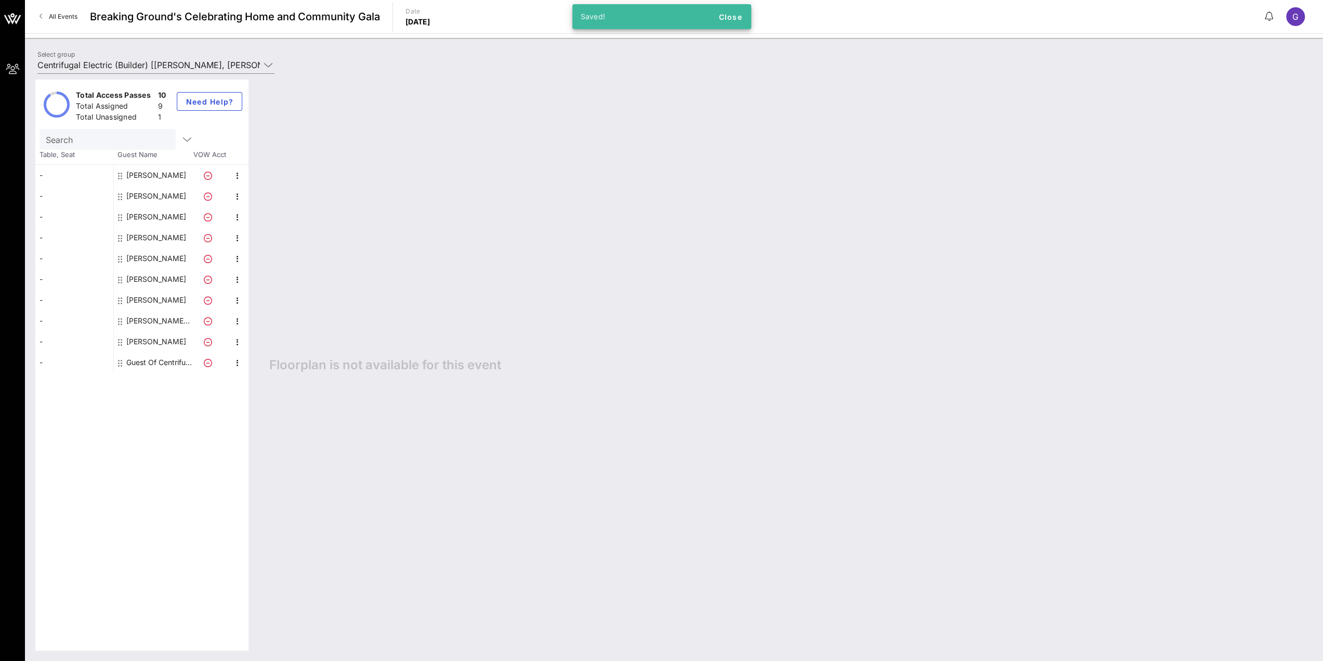
click at [156, 365] on div "Guest Of Centrifugal Electric" at bounding box center [158, 362] width 65 height 21
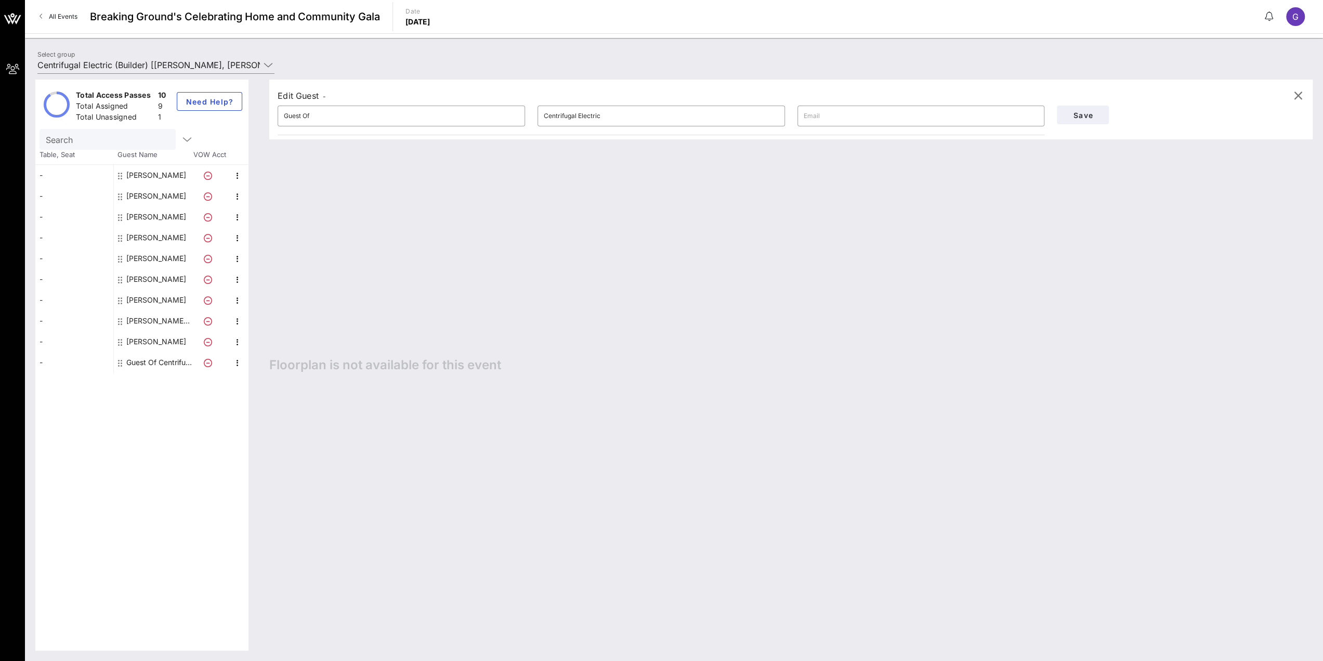
drag, startPoint x: 333, startPoint y: 116, endPoint x: 122, endPoint y: 91, distance: 212.5
click at [123, 91] on div "Total Access Passes 10 Total Assigned 9 Total Unassigned 1 Need Help? Search Ta…" at bounding box center [673, 365] width 1277 height 571
type input "[PERSON_NAME]"
click at [1075, 117] on span "Save" at bounding box center [1082, 115] width 35 height 9
